Goal: Task Accomplishment & Management: Complete application form

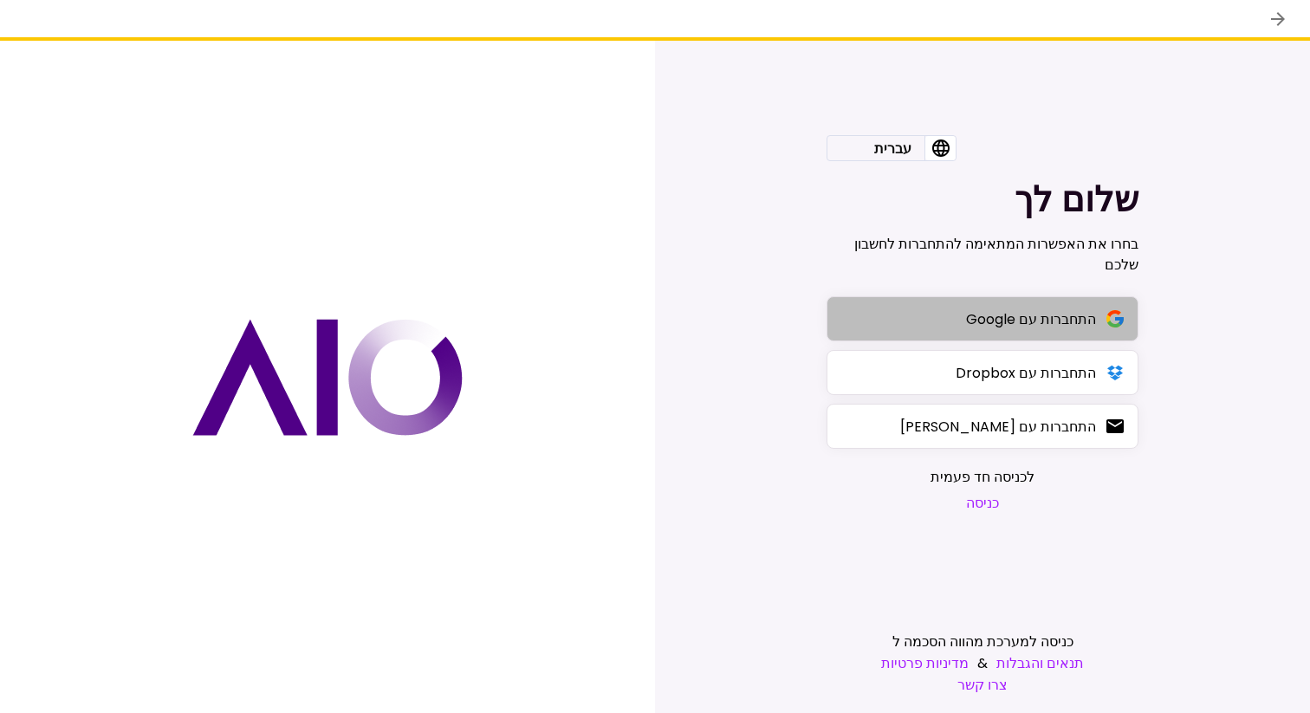
click at [1025, 319] on div "התחברות עם Google" at bounding box center [1031, 319] width 130 height 22
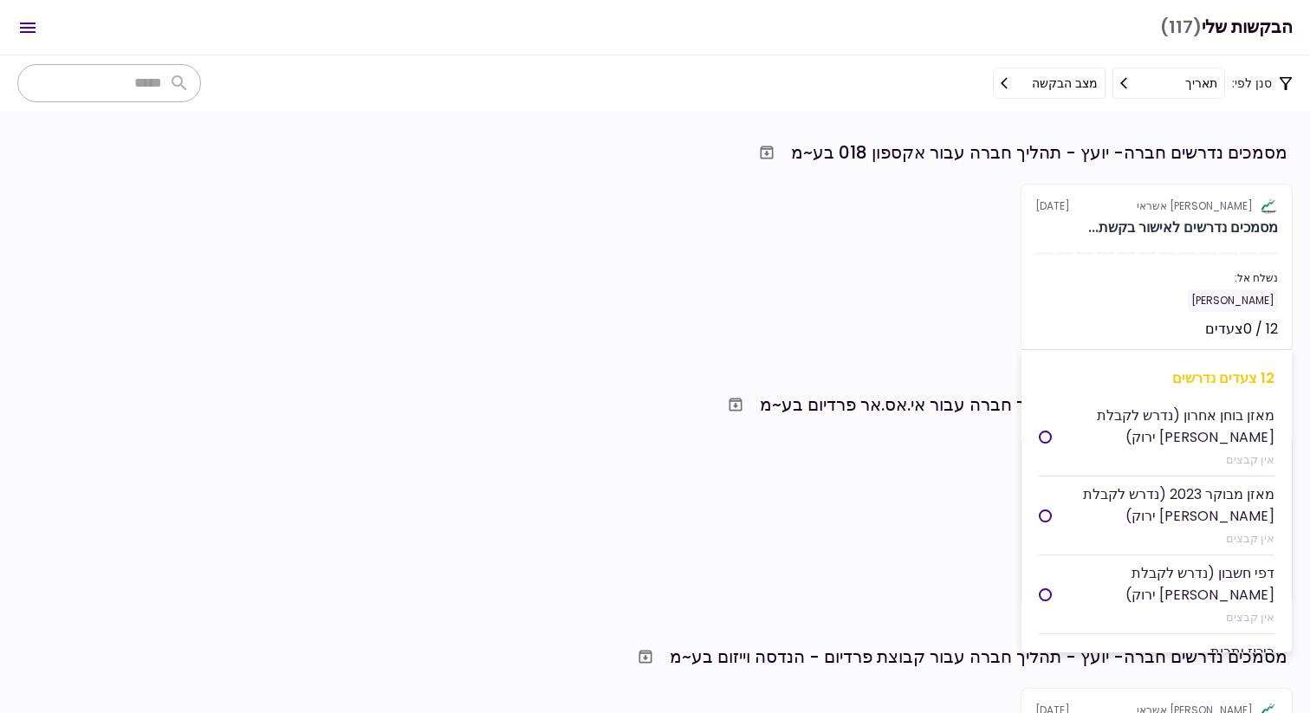
click at [1135, 254] on div at bounding box center [1156, 253] width 243 height 3
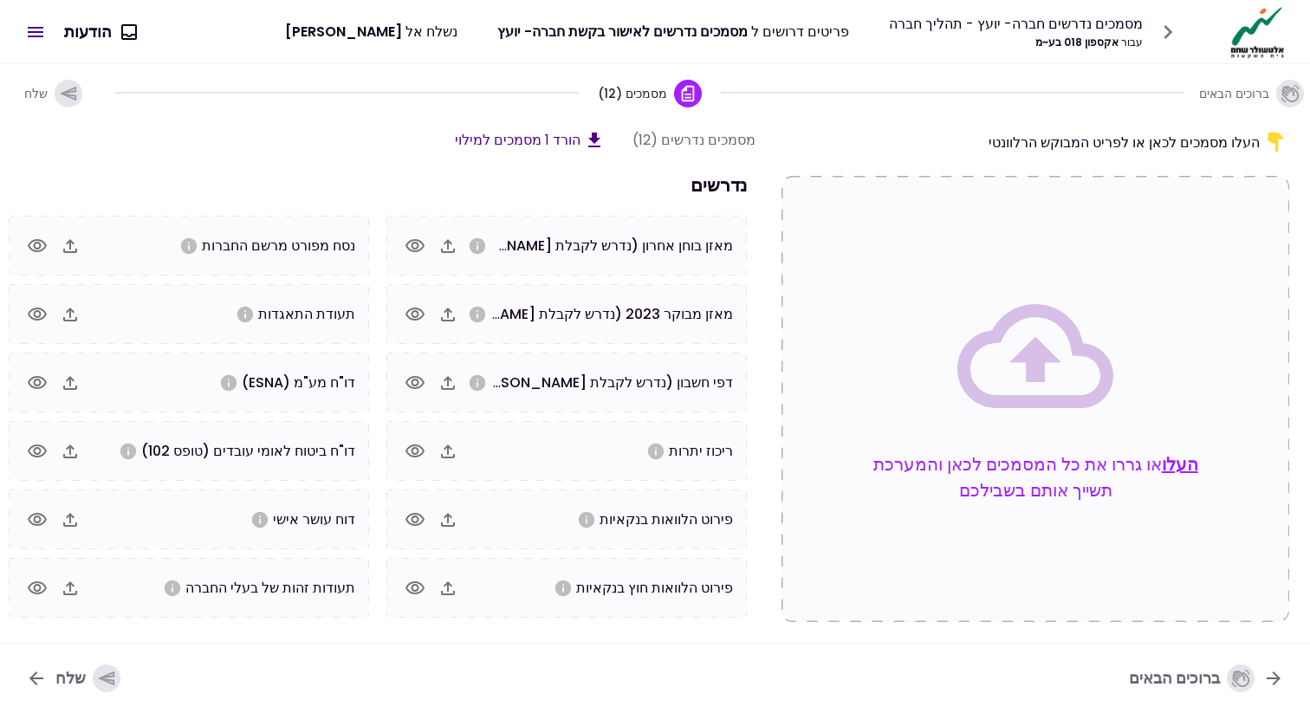
click at [1178, 463] on button "העלו" at bounding box center [1180, 464] width 36 height 26
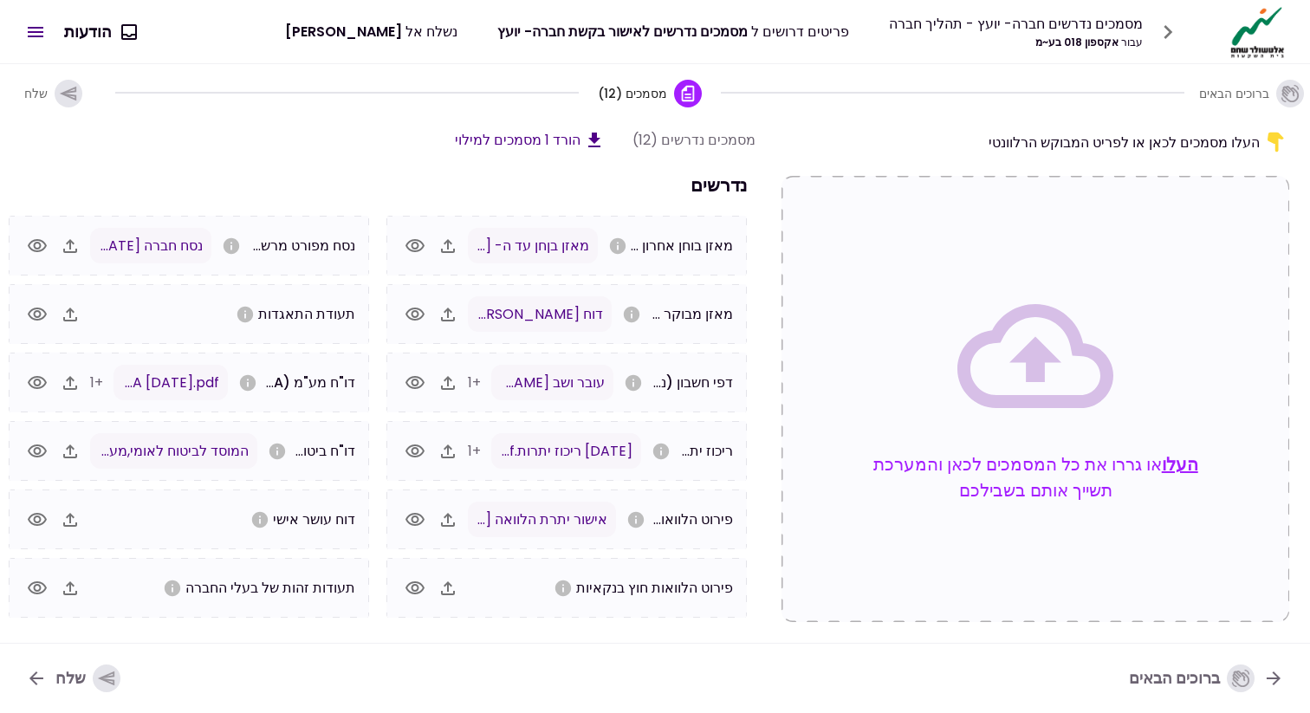
click at [56, 681] on div "שלח" at bounding box center [87, 679] width 65 height 28
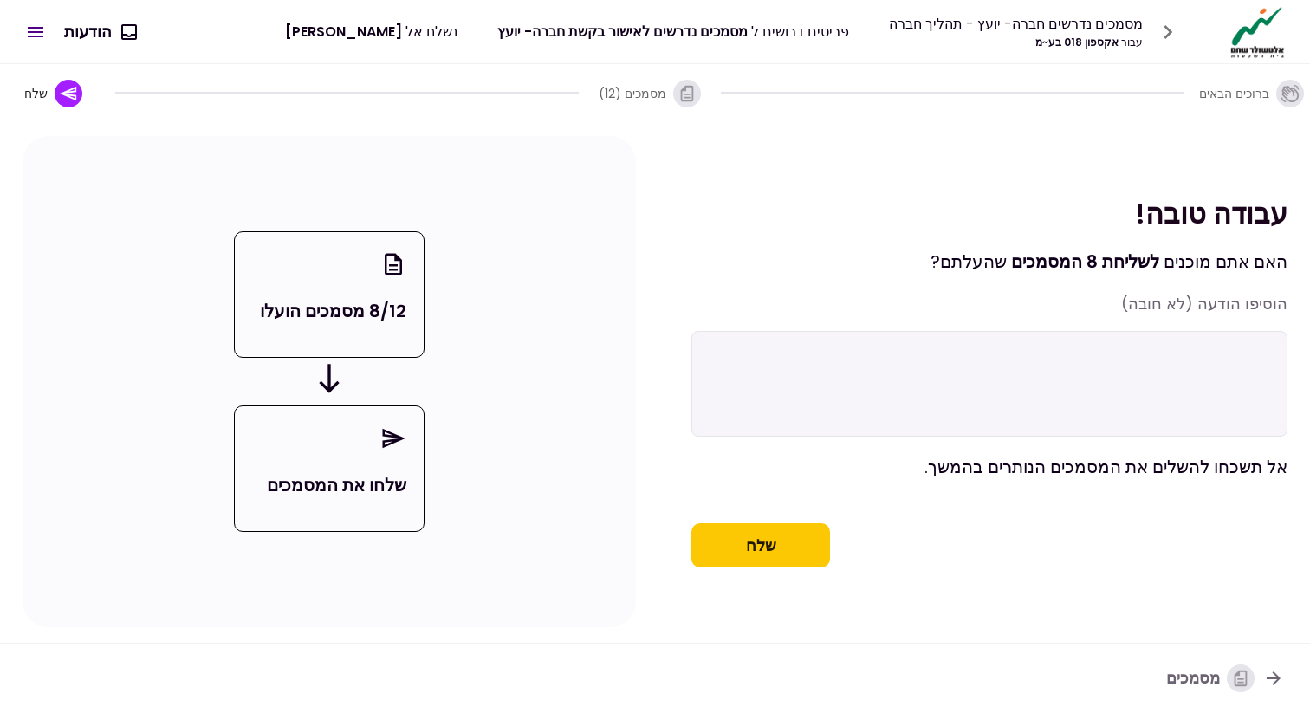
click at [792, 559] on button "שלח" at bounding box center [760, 545] width 139 height 45
